Goal: Task Accomplishment & Management: Manage account settings

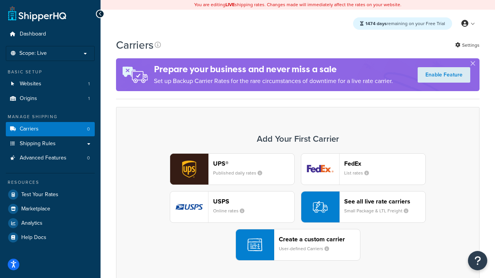
click at [297, 207] on div "UPS® Published daily rates FedEx List rates USPS Online rates See all live rate…" at bounding box center [297, 206] width 347 height 107
click at [384, 163] on header "FedEx" at bounding box center [384, 163] width 81 height 7
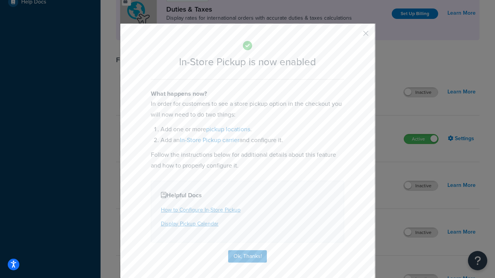
click at [354, 36] on button "button" at bounding box center [354, 36] width 2 height 2
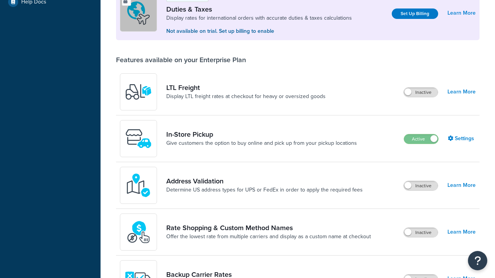
scroll to position [236, 0]
